Goal: Browse casually: Explore the website without a specific task or goal

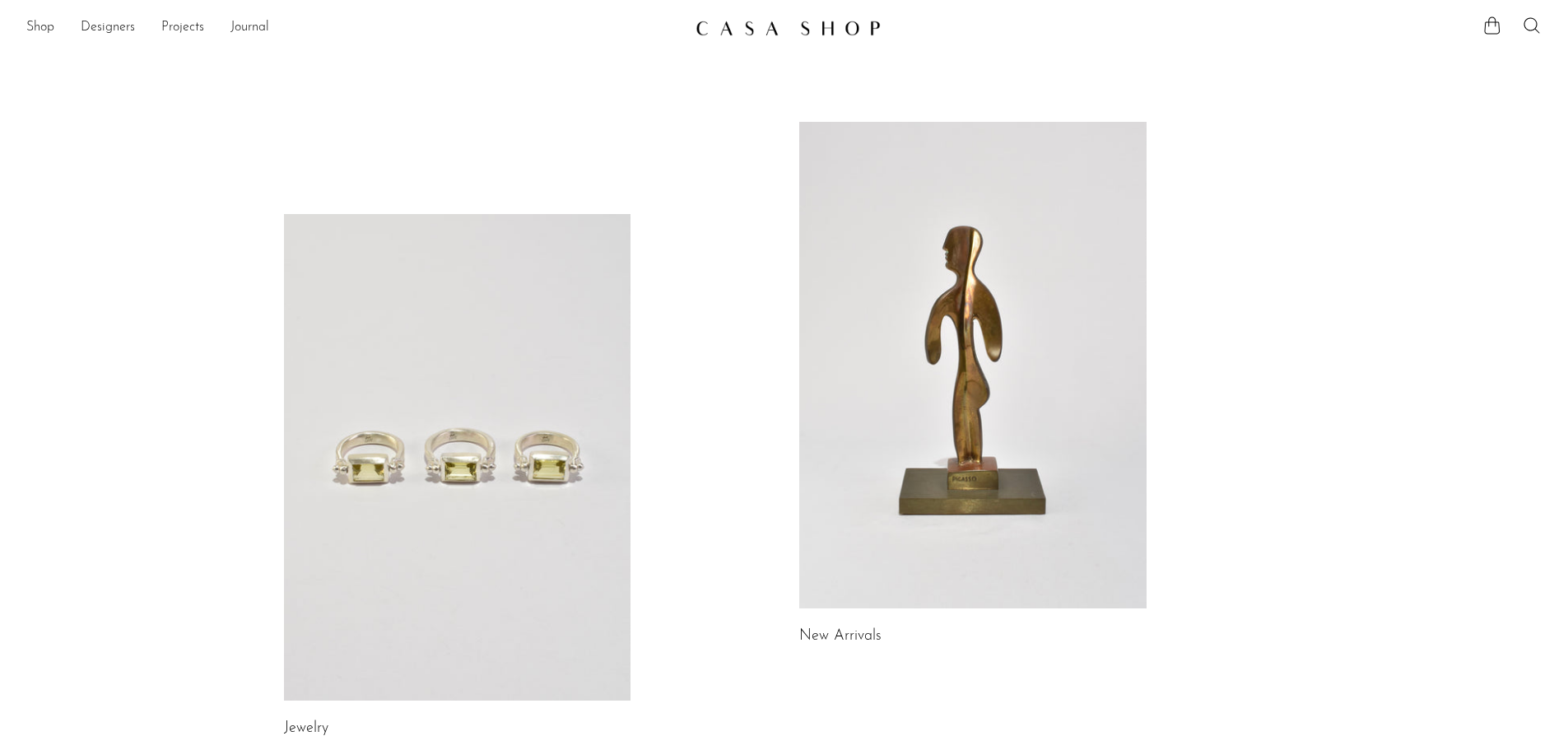
click at [968, 471] on link at bounding box center [973, 365] width 348 height 486
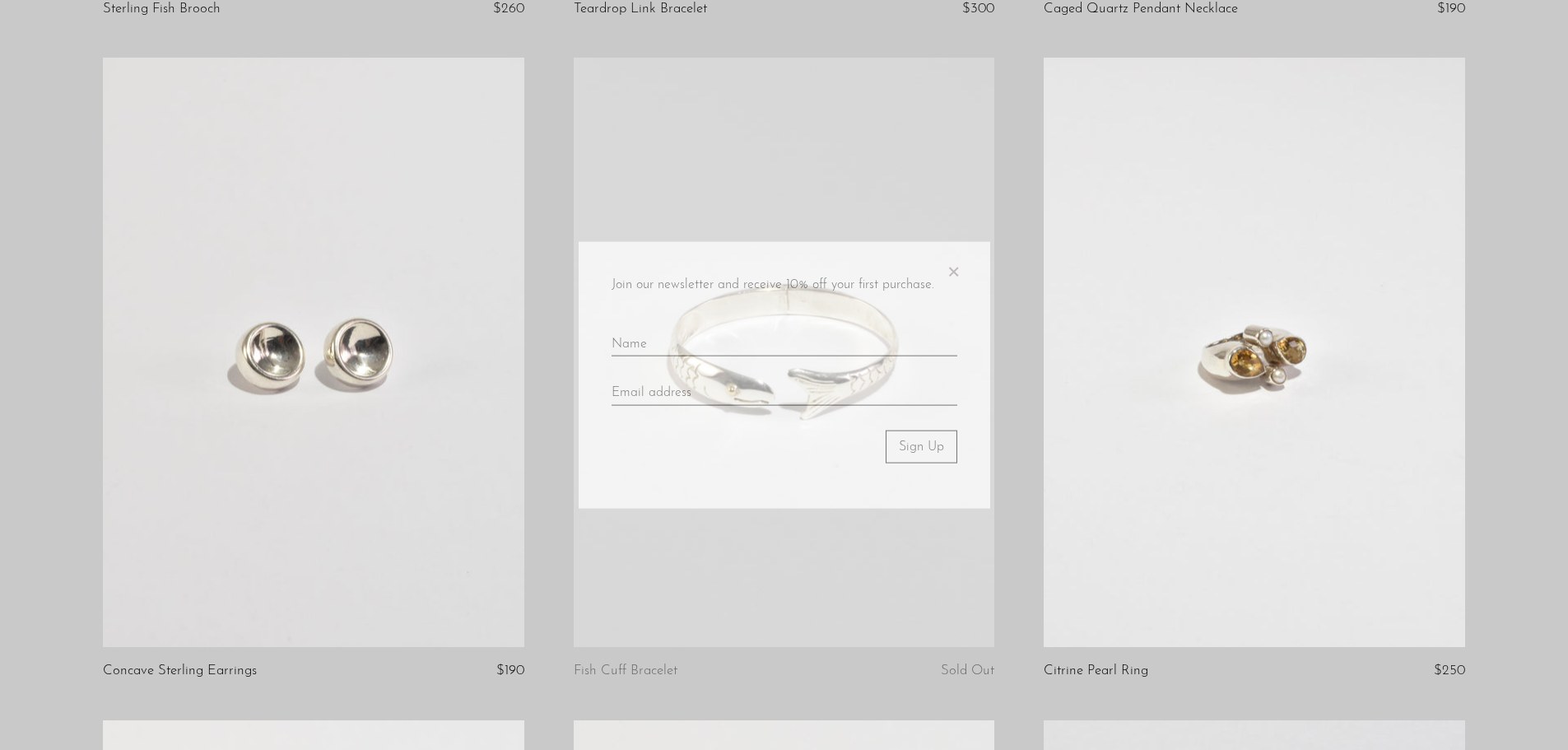
scroll to position [779, 0]
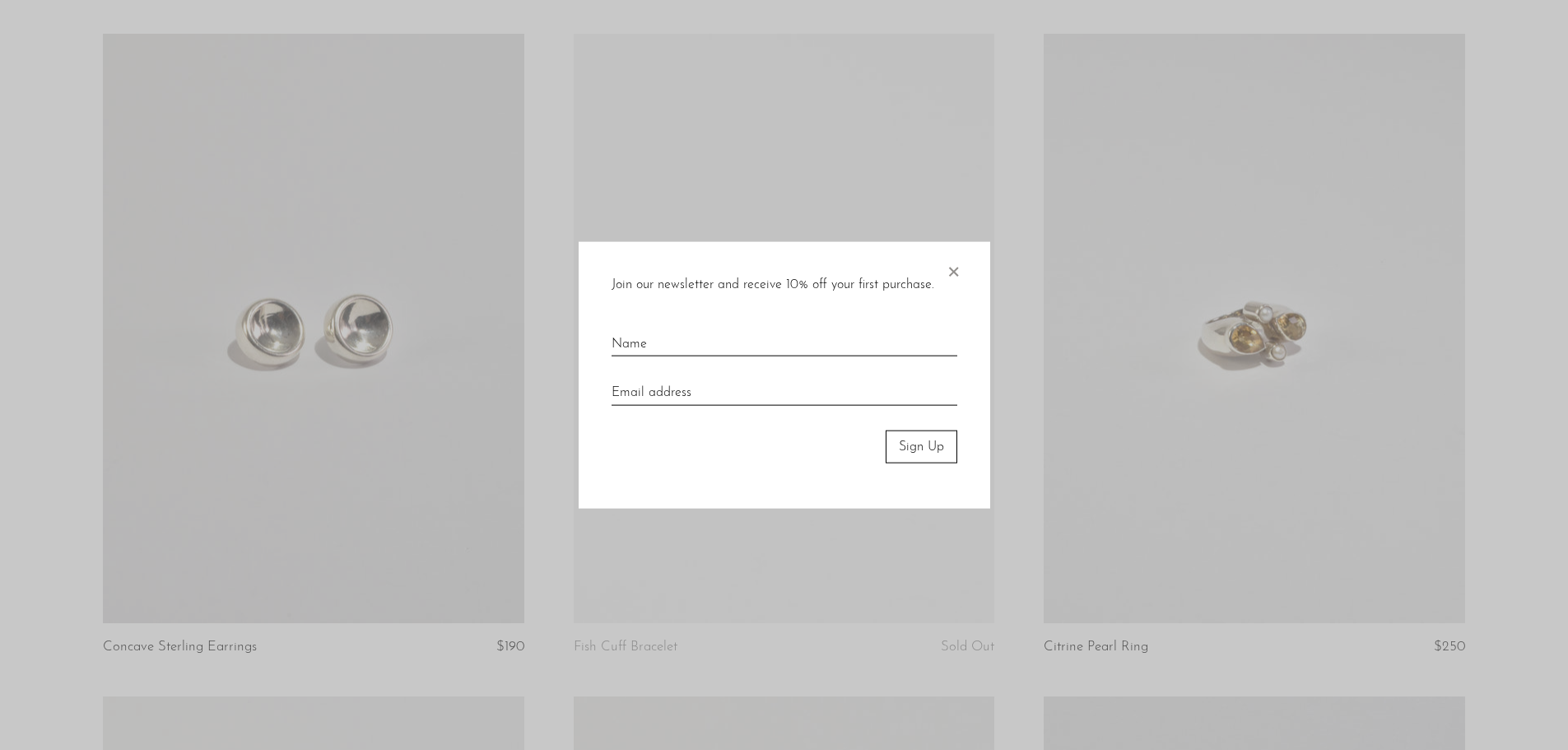
click at [951, 267] on span "×" at bounding box center [953, 267] width 17 height 52
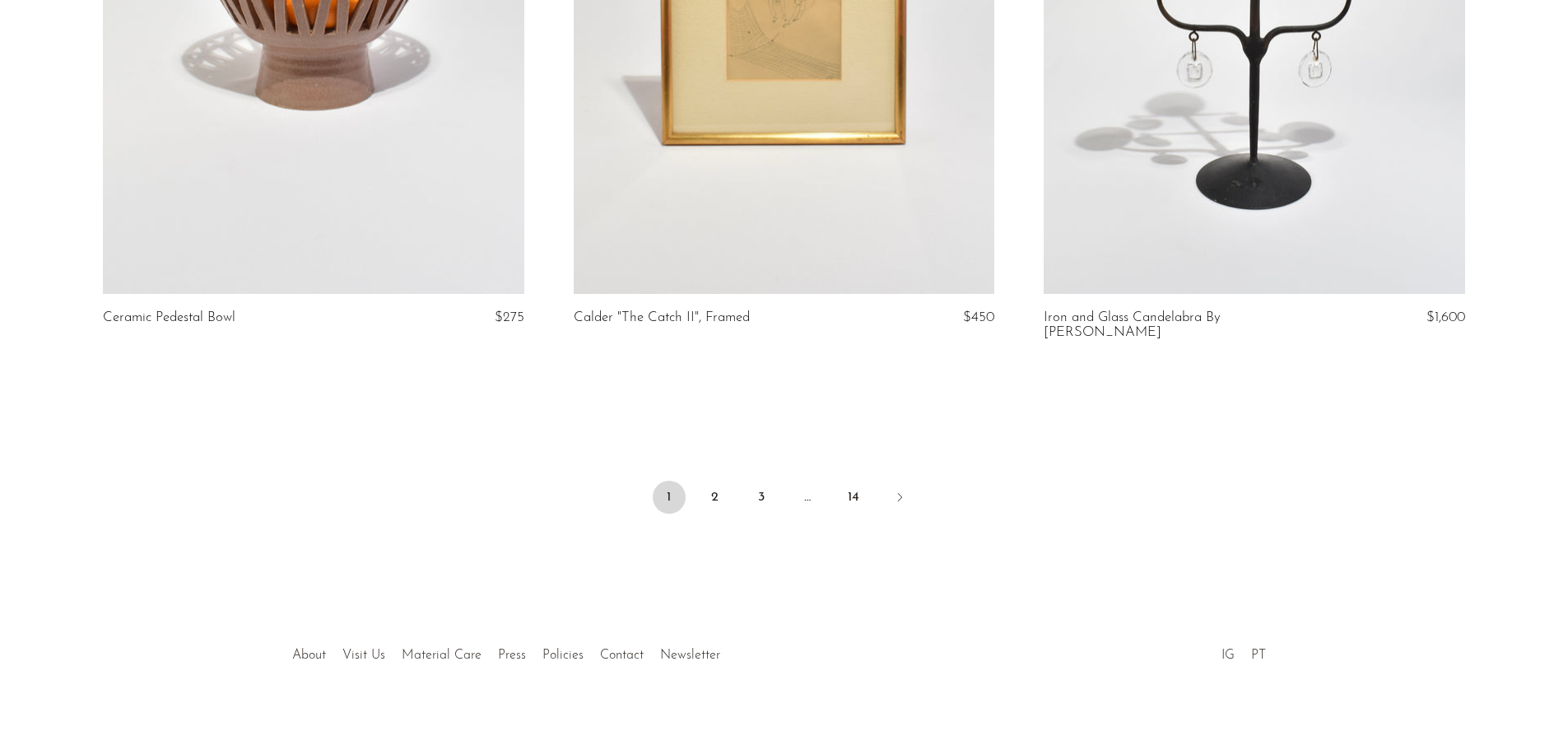
scroll to position [7729, 0]
click at [711, 482] on link "2" at bounding box center [715, 498] width 33 height 33
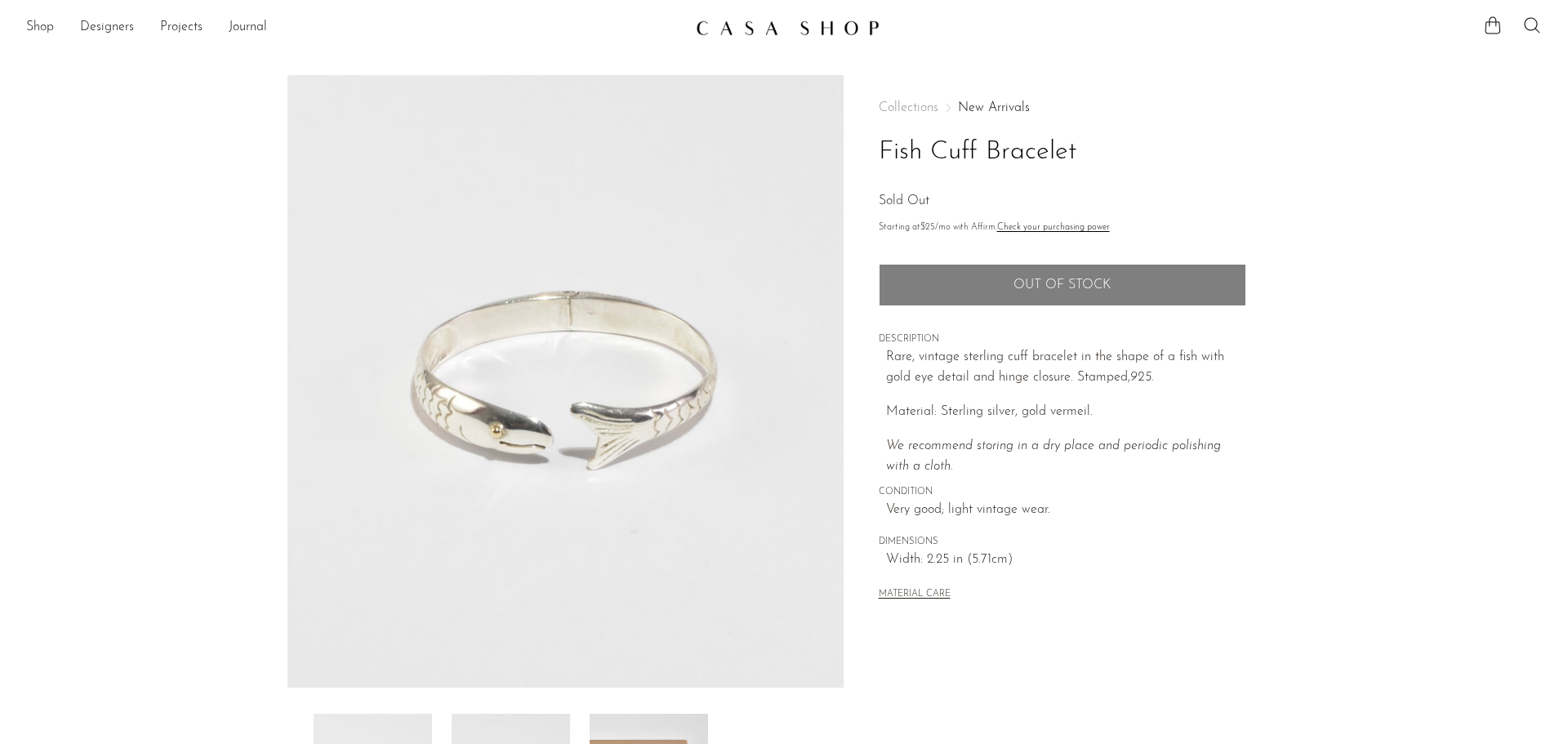
scroll to position [299, 0]
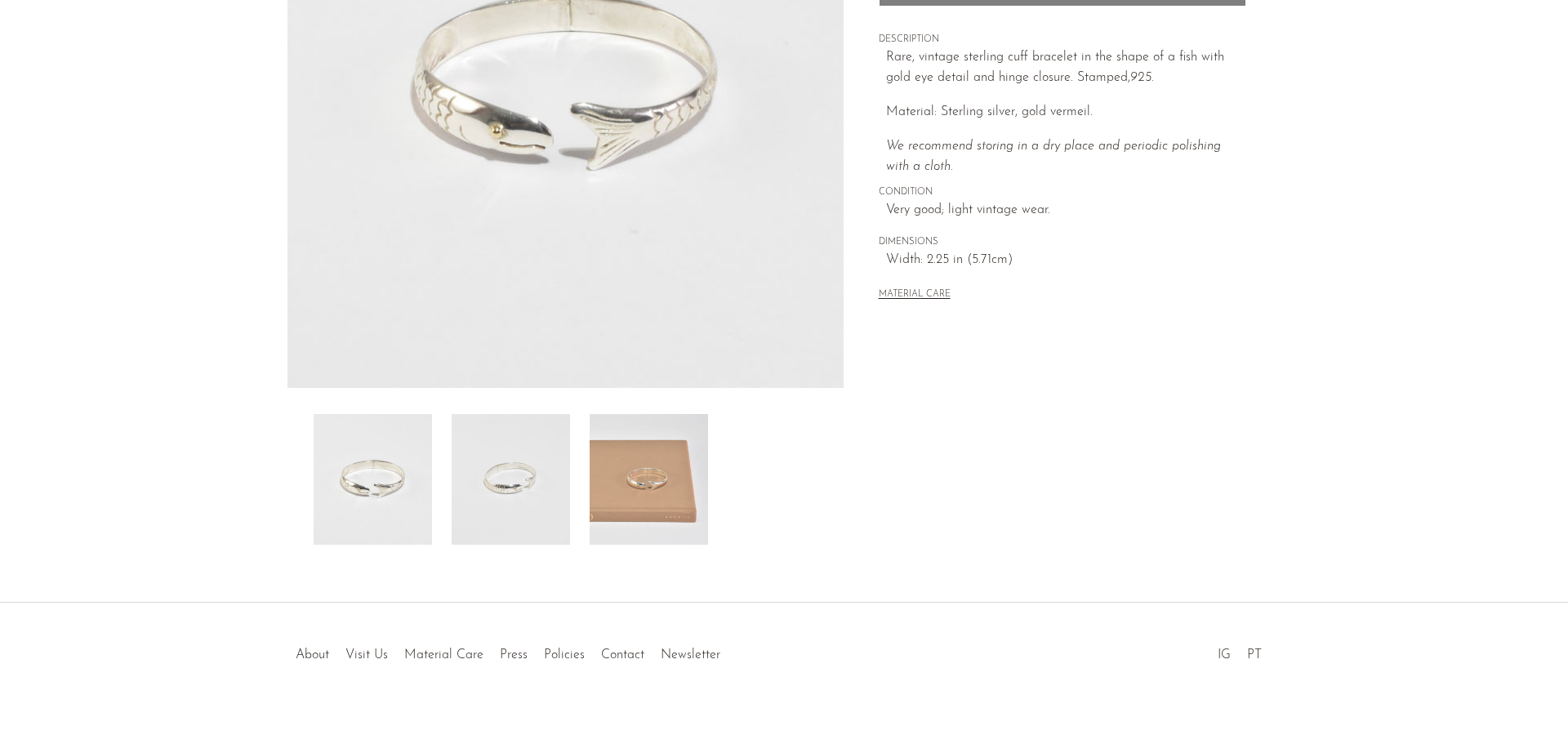
click at [644, 518] on img at bounding box center [649, 479] width 119 height 130
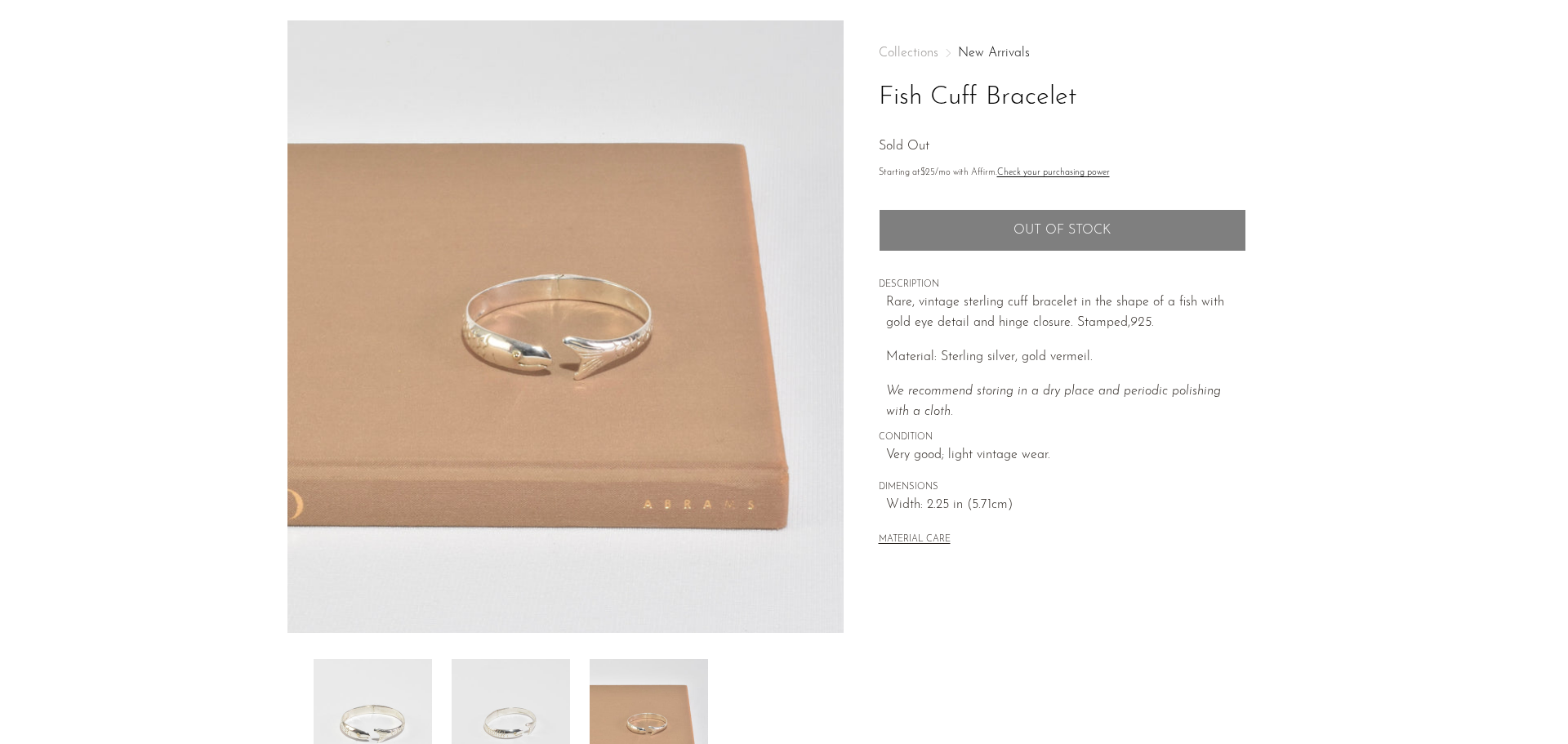
scroll to position [54, 0]
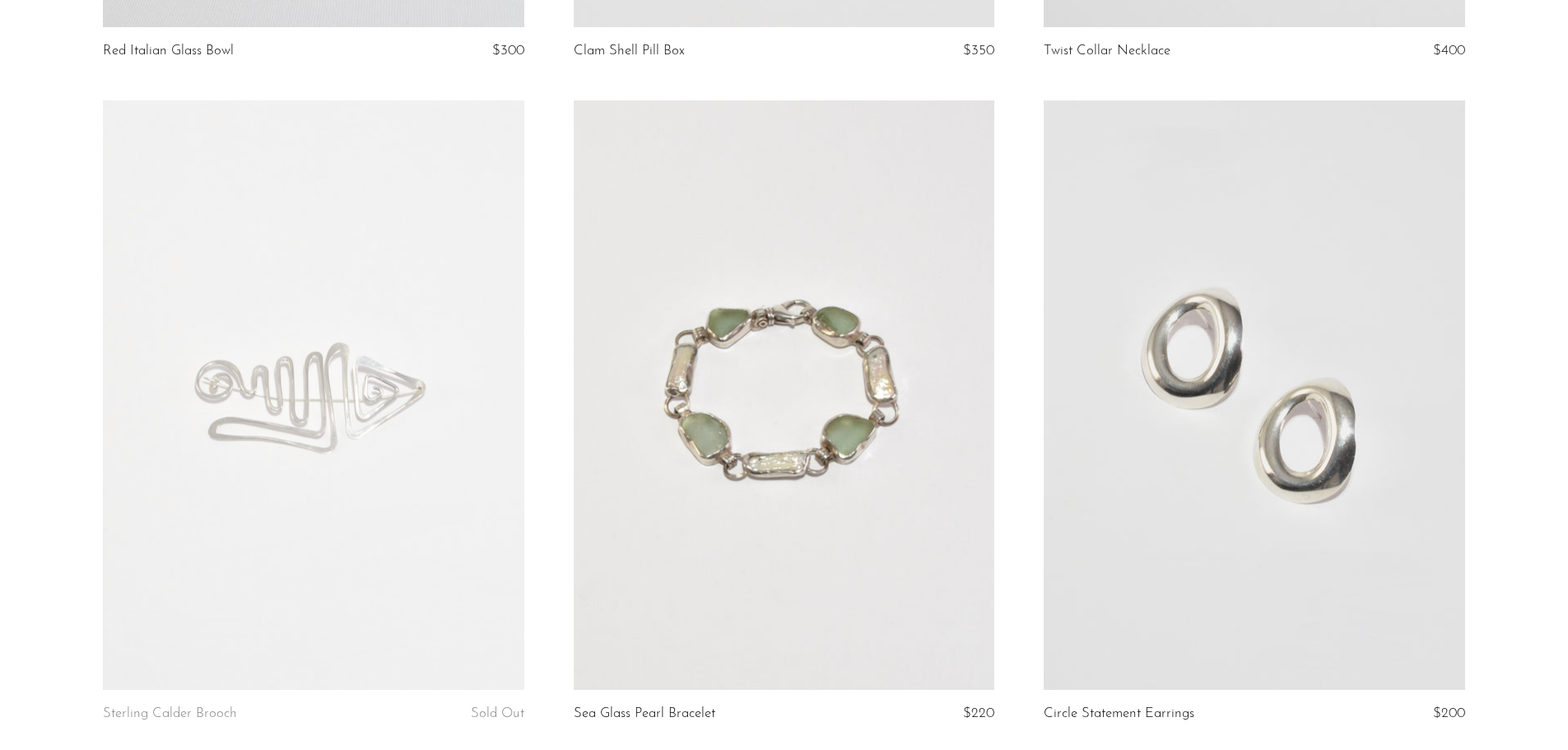
scroll to position [7730, 0]
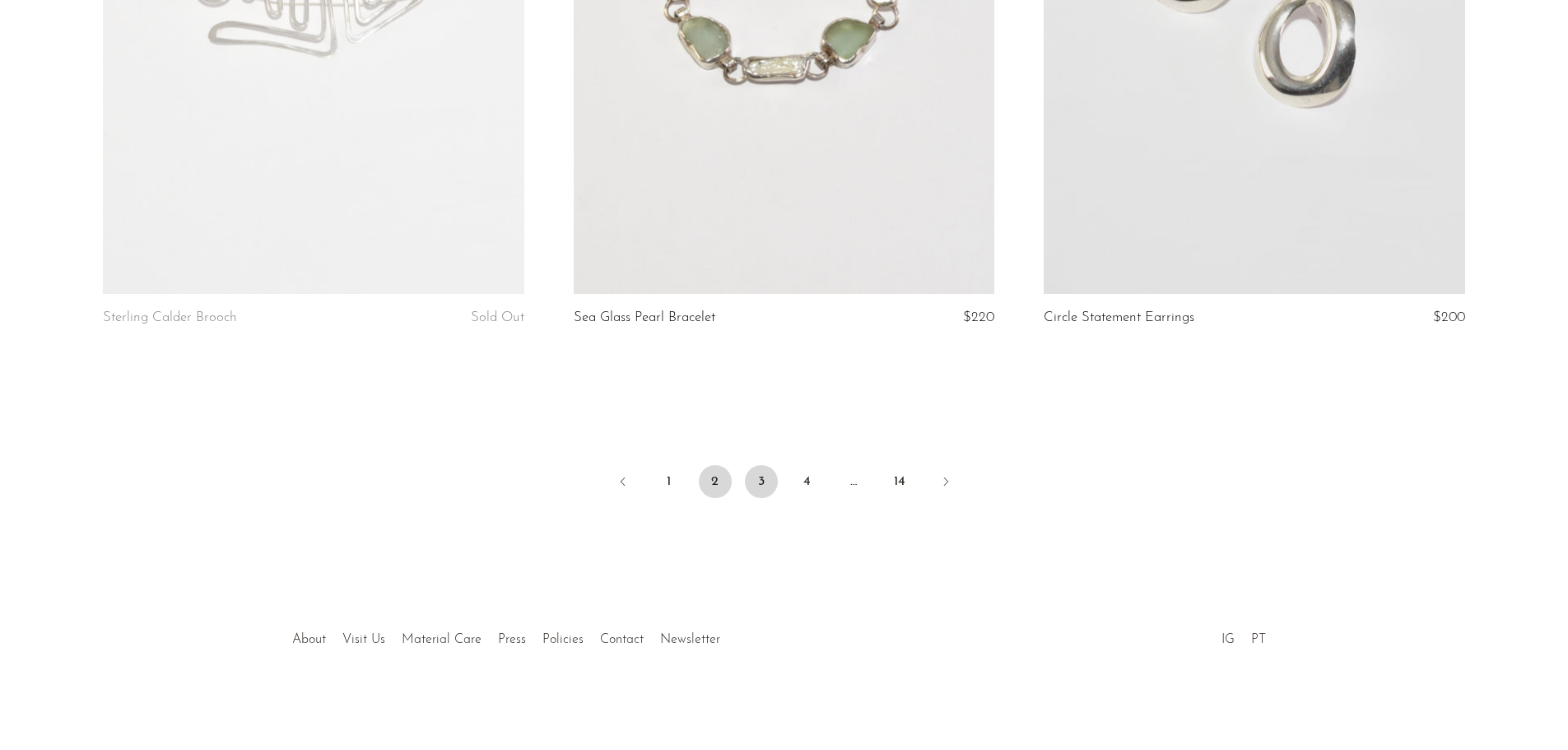
click at [752, 485] on link "3" at bounding box center [762, 481] width 33 height 33
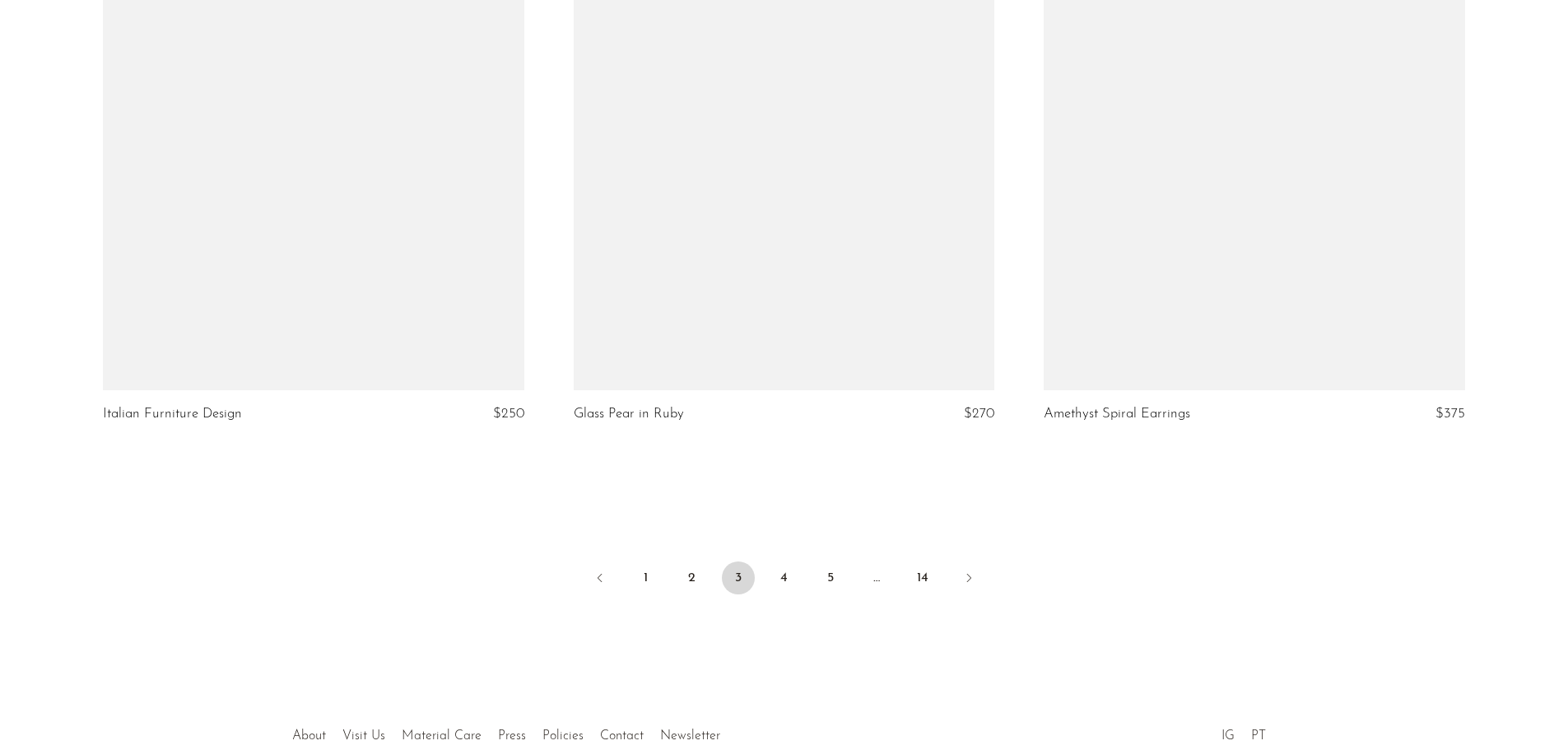
scroll to position [7633, 0]
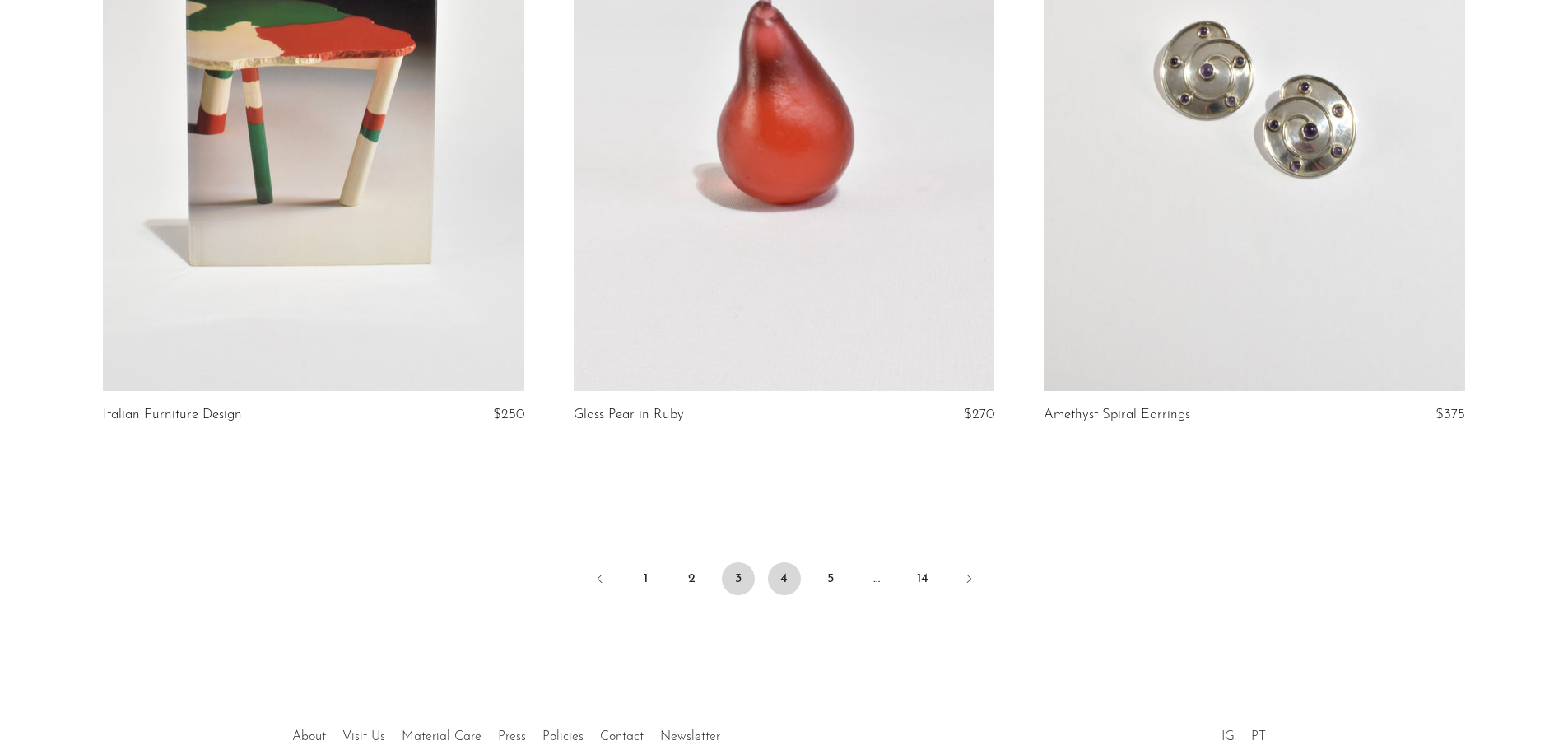
click at [790, 588] on link "4" at bounding box center [785, 579] width 33 height 33
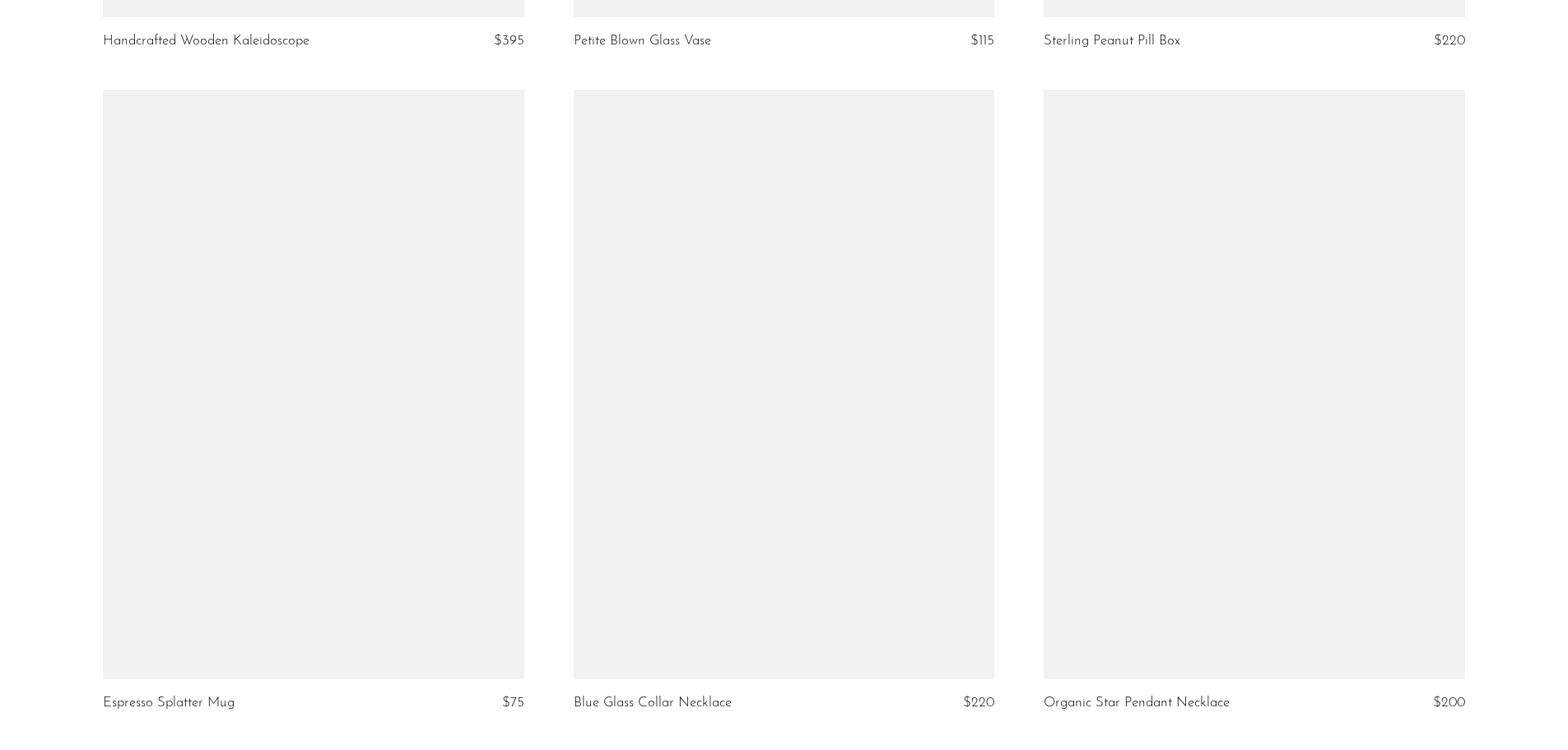
scroll to position [5218, 0]
